Goal: Task Accomplishment & Management: Use online tool/utility

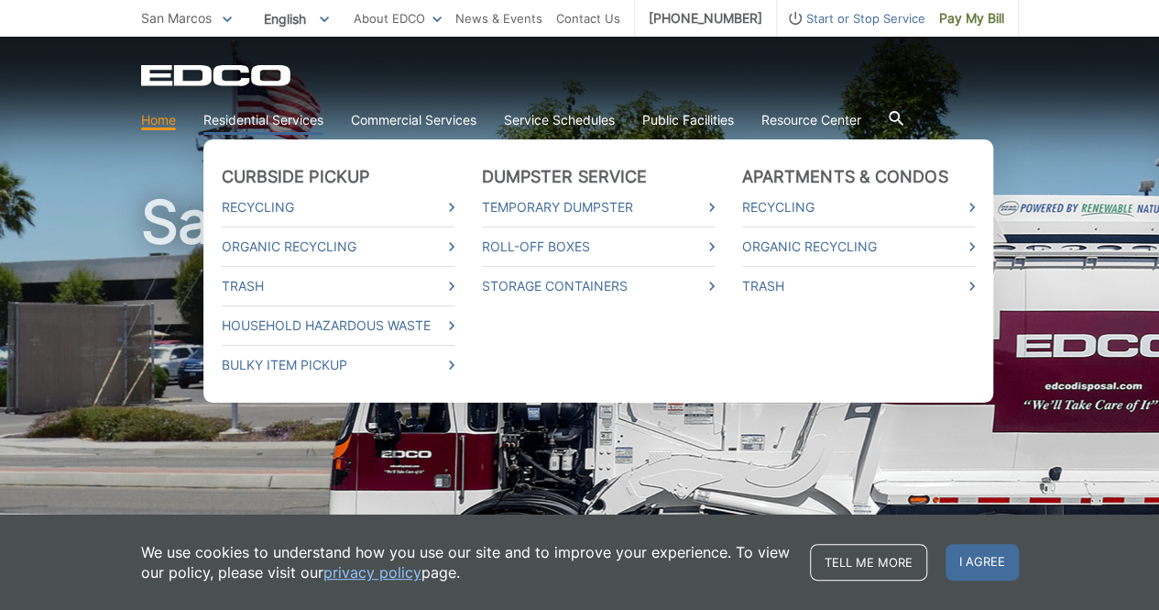
click at [259, 126] on link "Residential Services" at bounding box center [263, 120] width 120 height 20
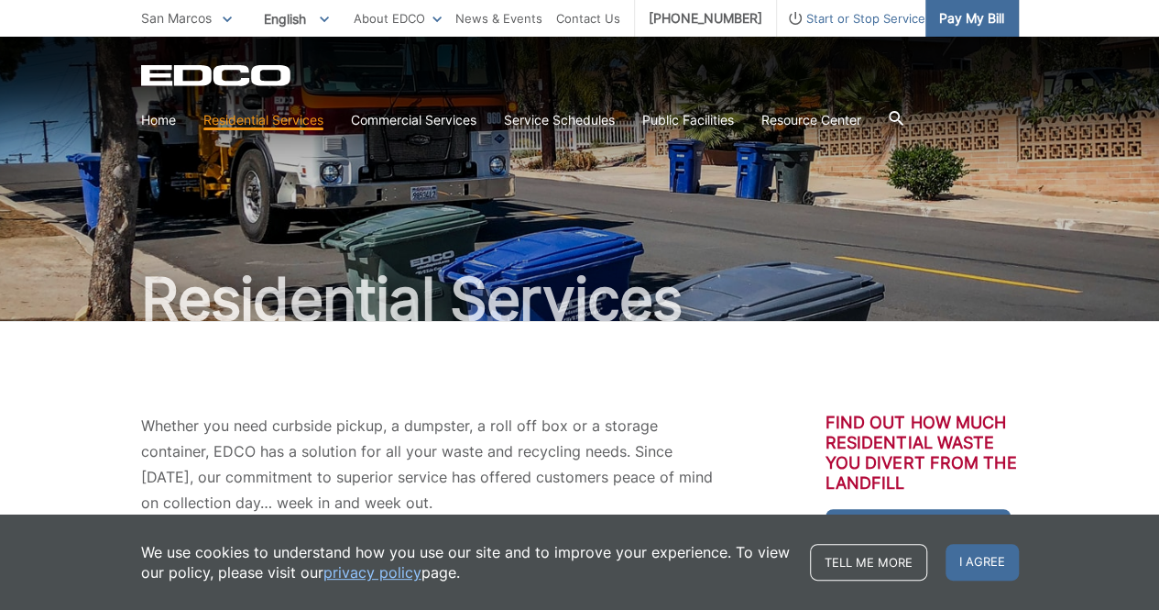
click at [970, 22] on span "Pay My Bill" at bounding box center [972, 18] width 65 height 20
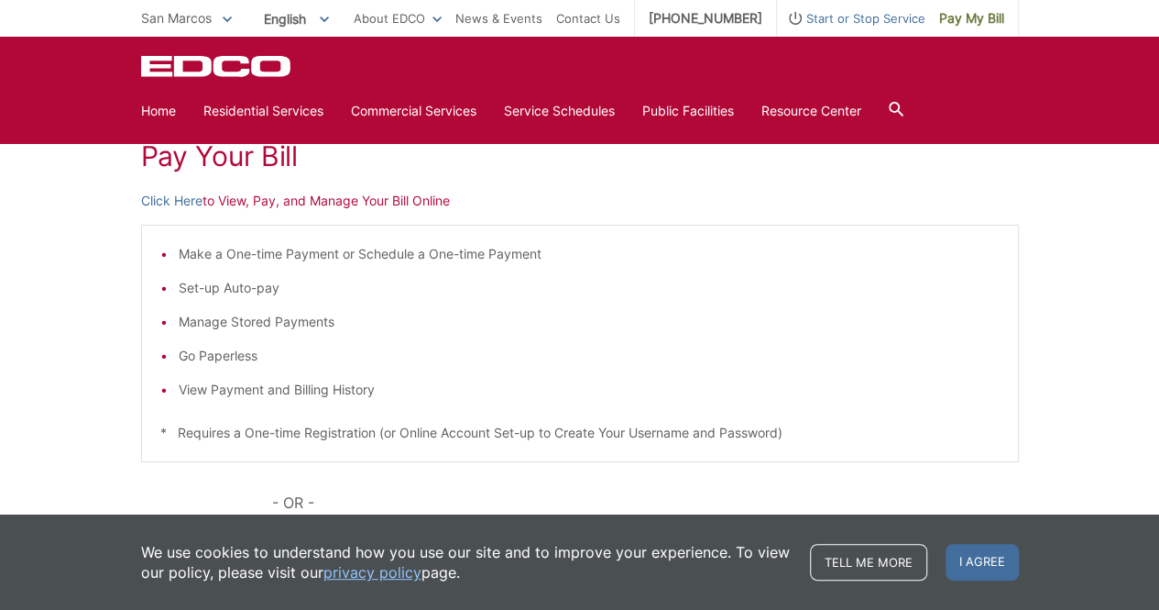
scroll to position [244, 0]
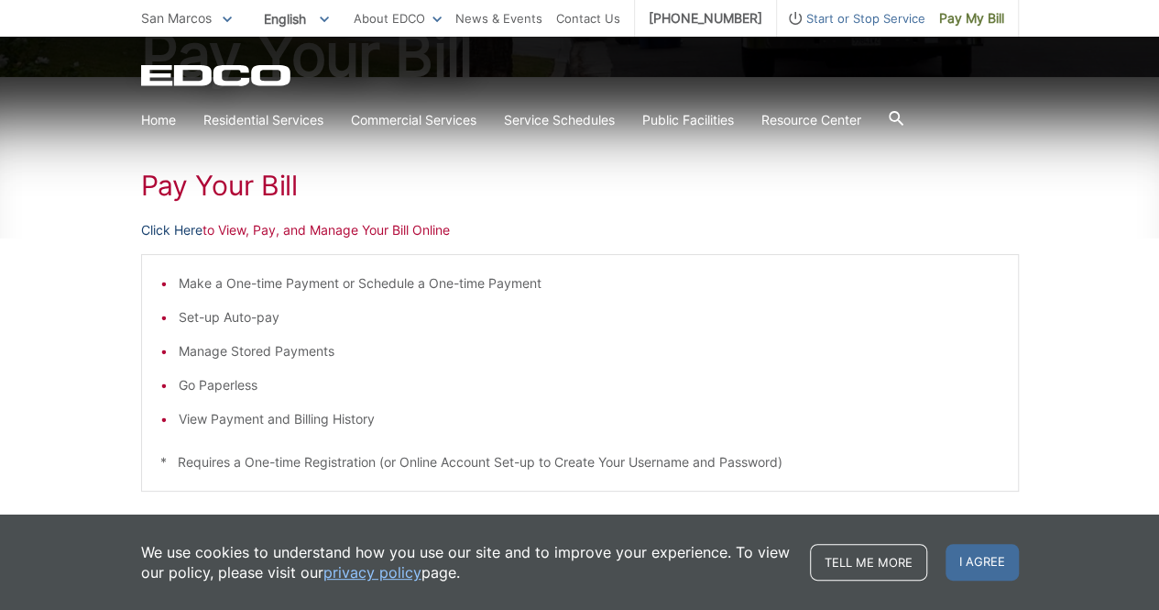
click at [175, 232] on link "Click Here" at bounding box center [171, 230] width 61 height 20
